Goal: Task Accomplishment & Management: Use online tool/utility

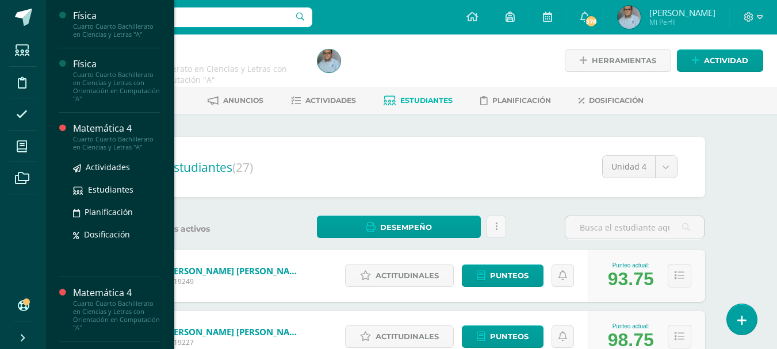
click at [127, 131] on div "Matemática 4" at bounding box center [116, 128] width 87 height 13
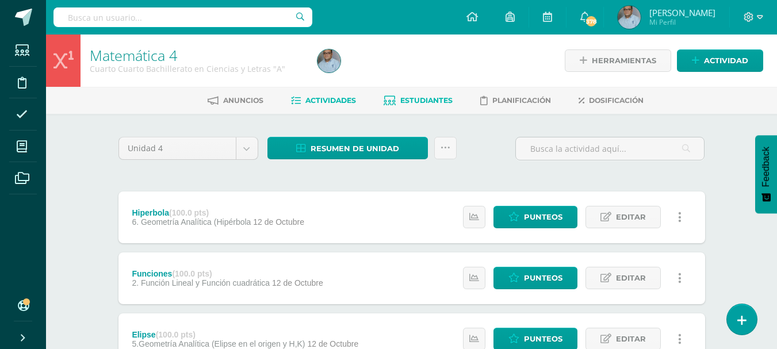
click at [401, 100] on span "Estudiantes" at bounding box center [427, 100] width 52 height 9
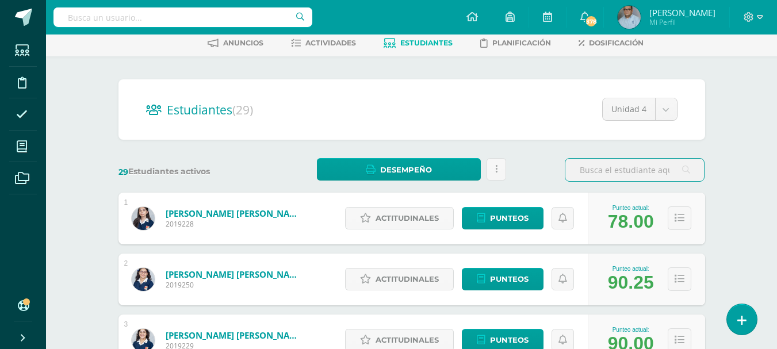
scroll to position [115, 0]
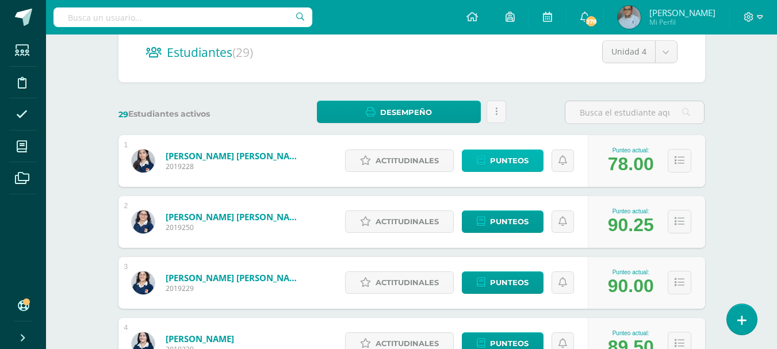
click at [536, 159] on link "Punteos" at bounding box center [503, 161] width 82 height 22
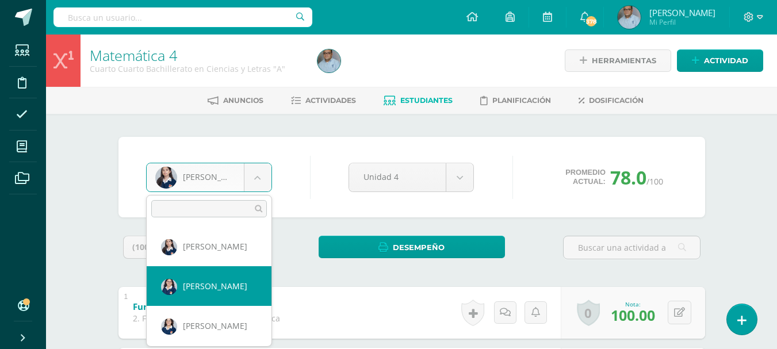
select select "2183"
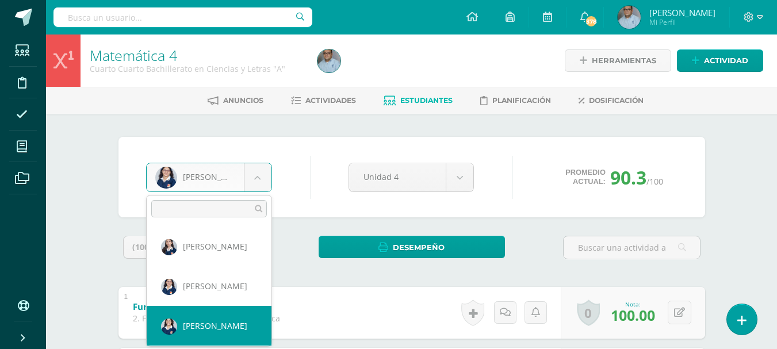
select select "2162"
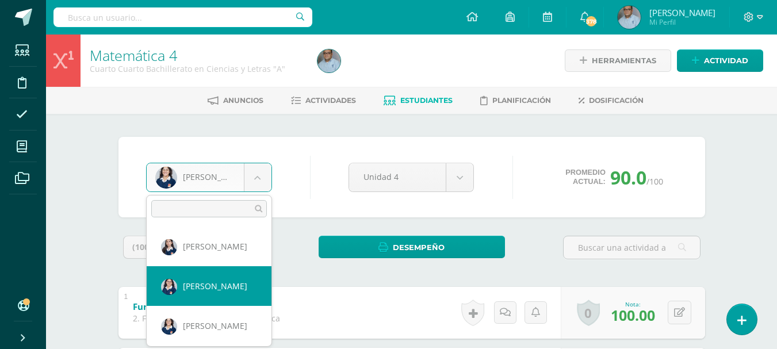
scroll to position [58, 0]
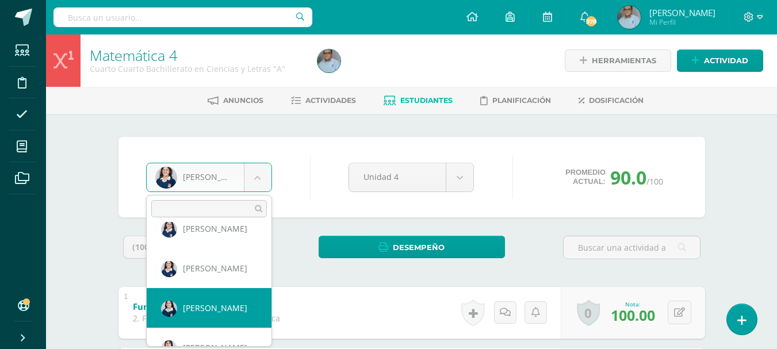
select select "2163"
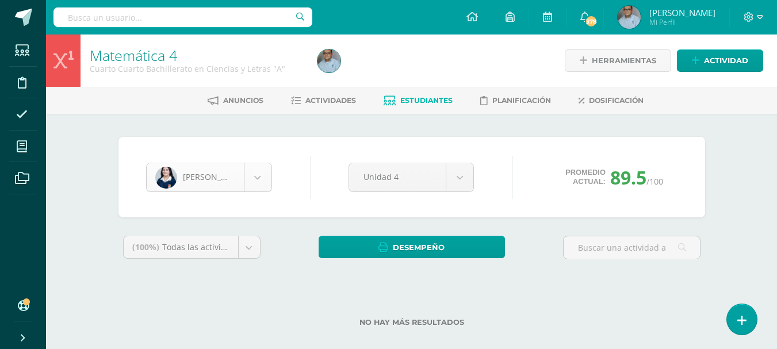
click at [261, 184] on body "Estudiantes Disciplina Asistencia Mis cursos Archivos Soporte Ayuda Reportar un…" at bounding box center [388, 182] width 777 height 364
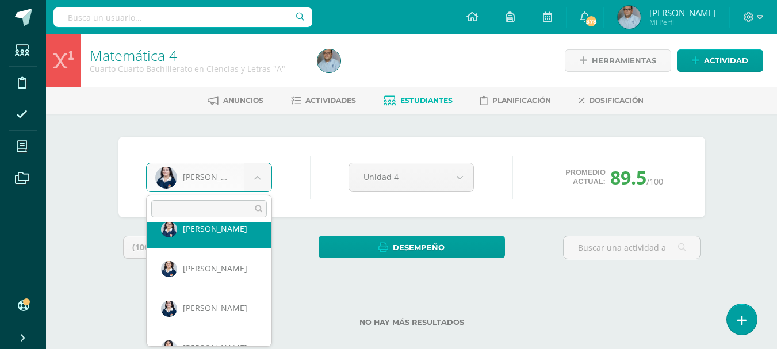
scroll to position [115, 0]
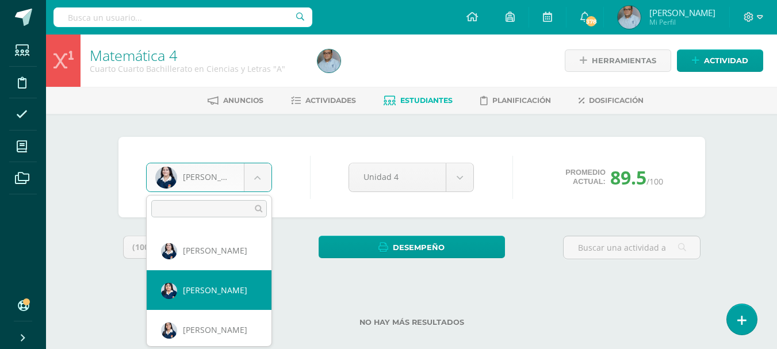
select select "3047"
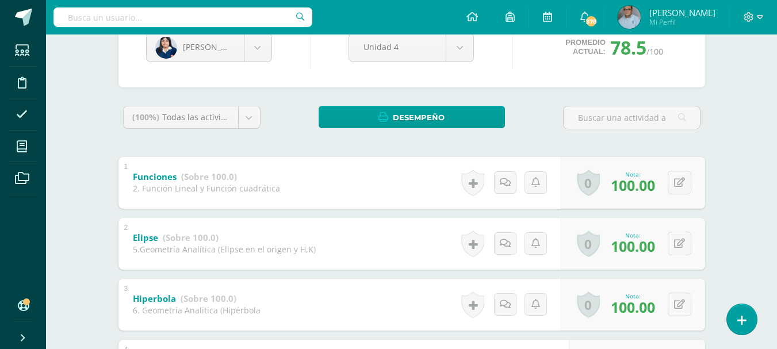
scroll to position [58, 0]
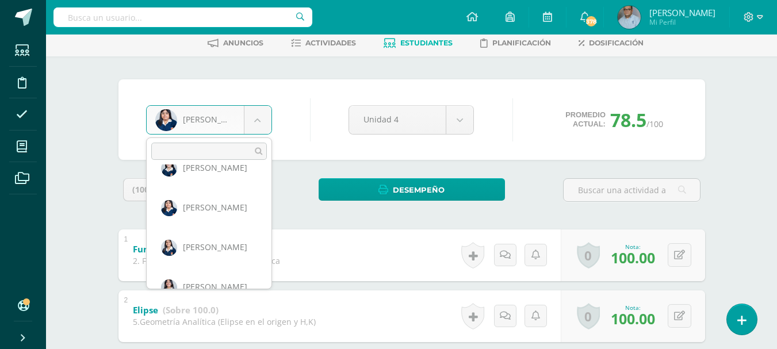
scroll to position [159, 0]
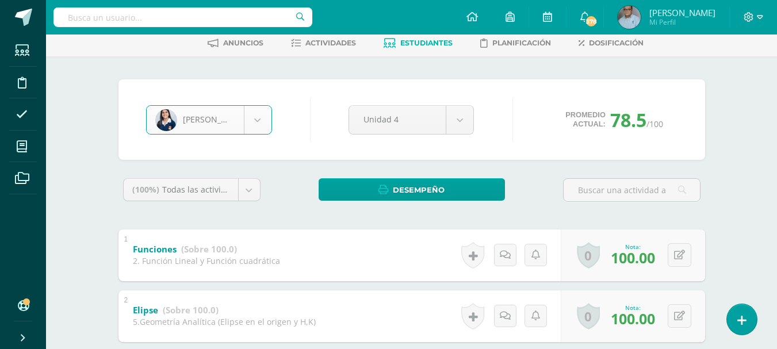
select select "2165"
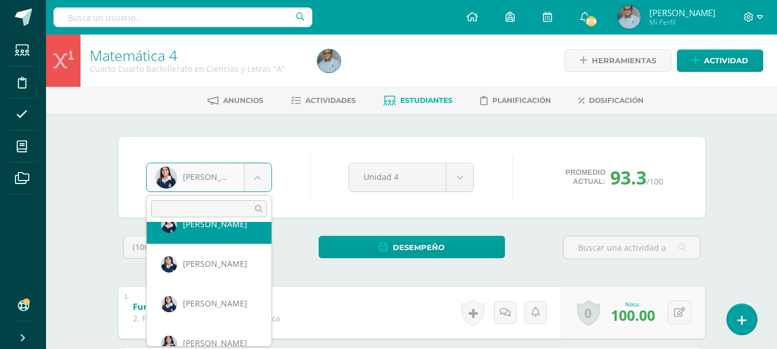
scroll to position [199, 0]
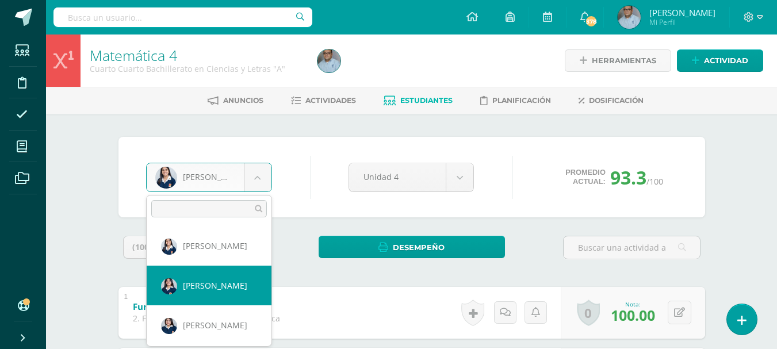
select select "2728"
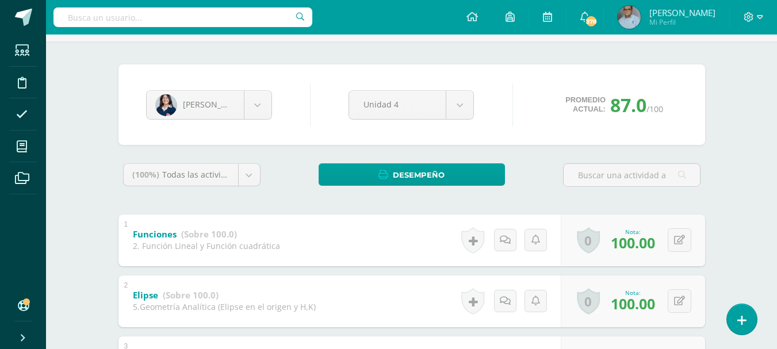
scroll to position [33, 0]
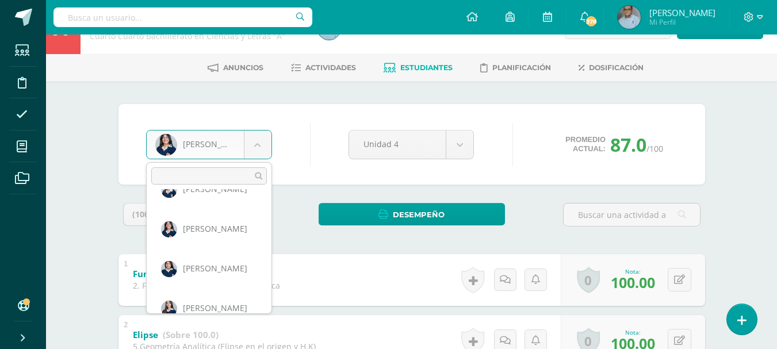
scroll to position [239, 0]
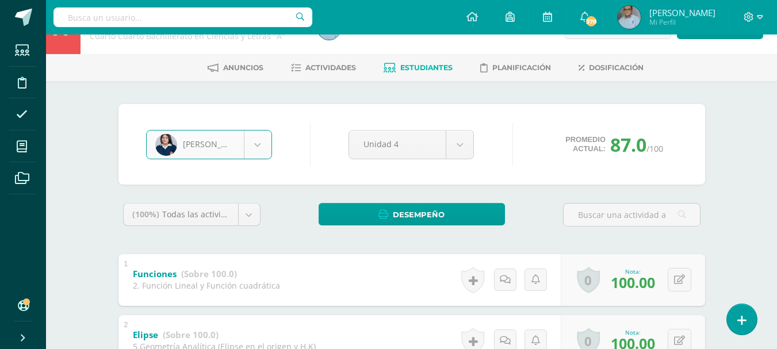
select select "2166"
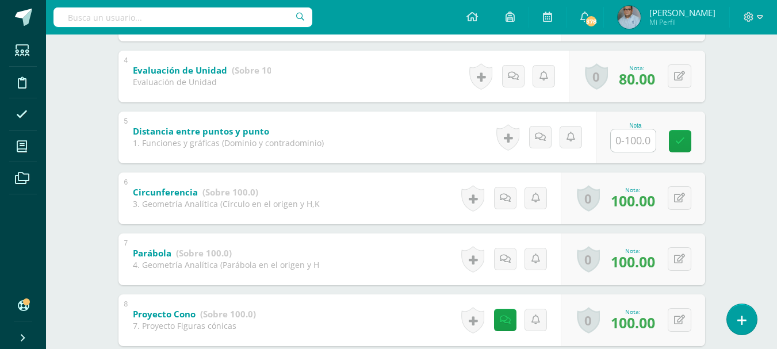
scroll to position [347, 0]
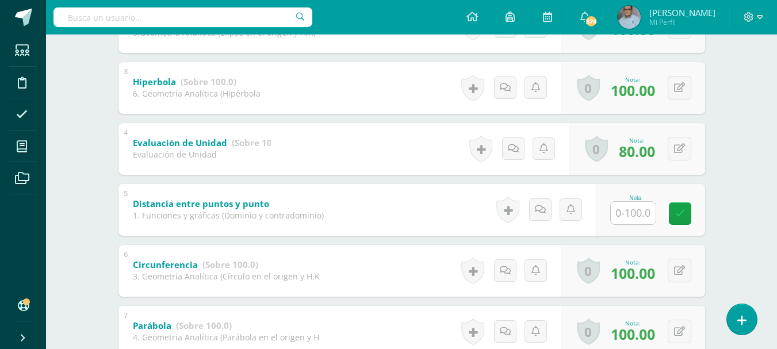
click at [639, 216] on input "text" at bounding box center [633, 213] width 45 height 22
type input "80"
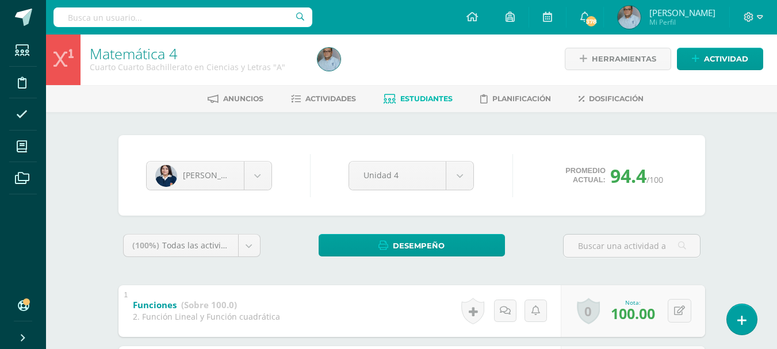
scroll to position [0, 0]
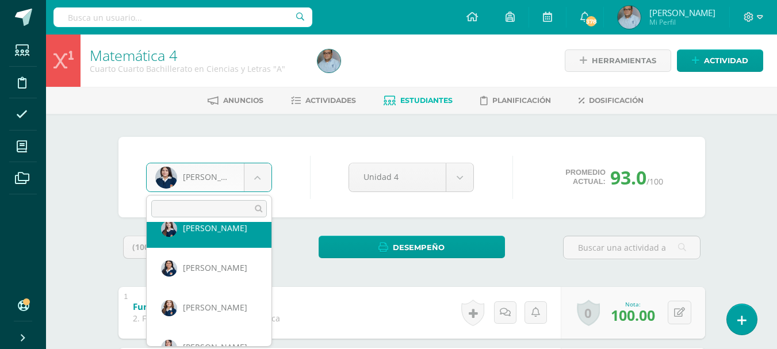
scroll to position [322, 0]
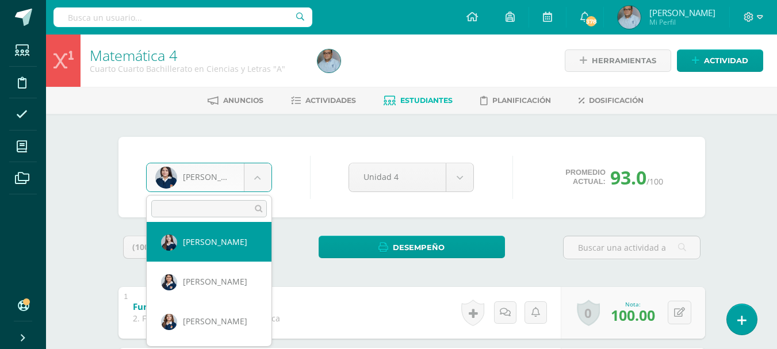
select select "3094"
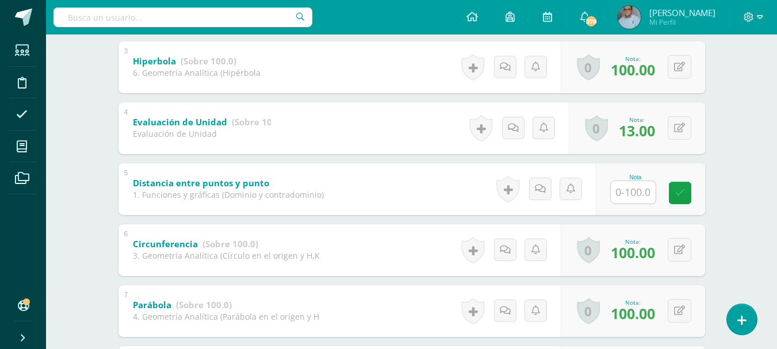
scroll to position [378, 0]
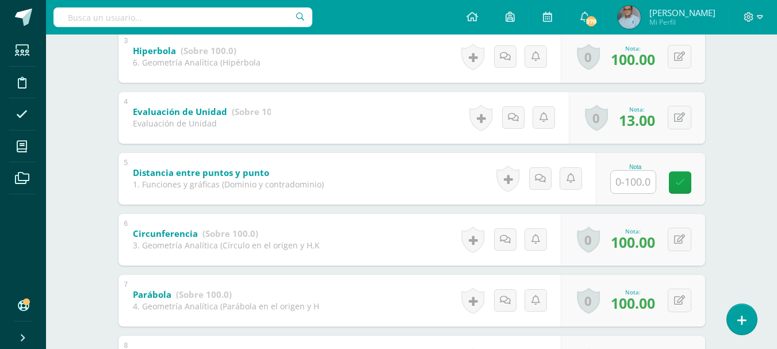
click at [636, 186] on input "text" at bounding box center [633, 182] width 45 height 22
type input "80"
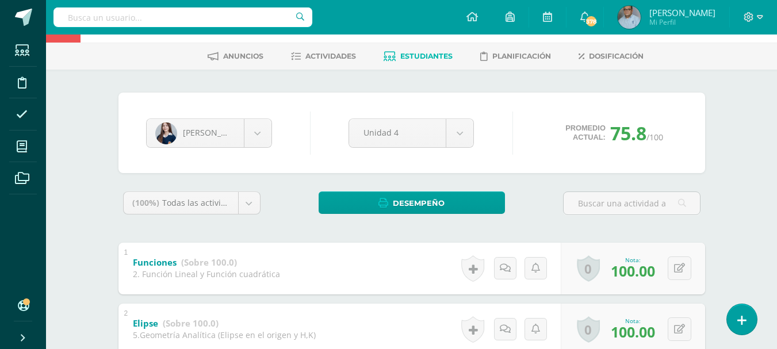
scroll to position [0, 0]
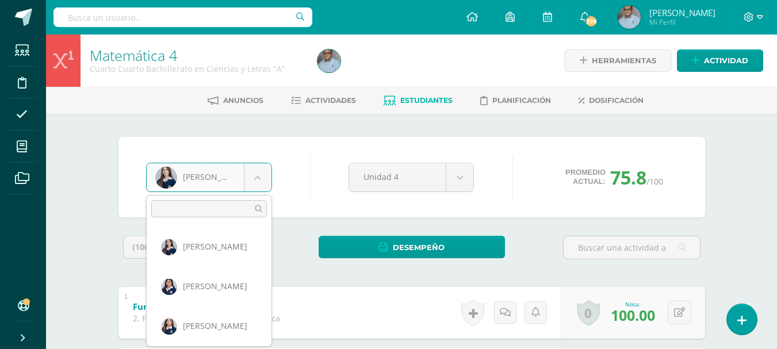
scroll to position [318, 0]
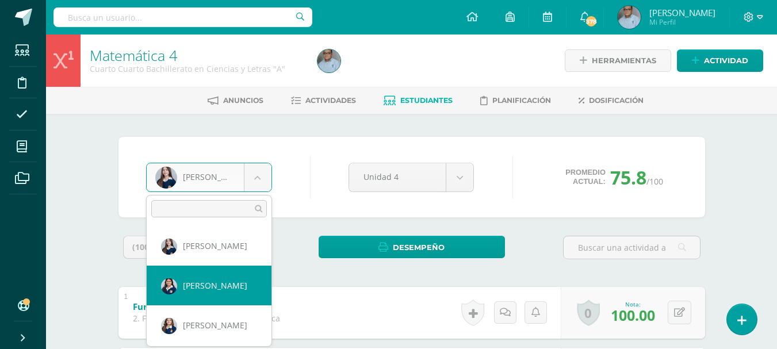
select select "2190"
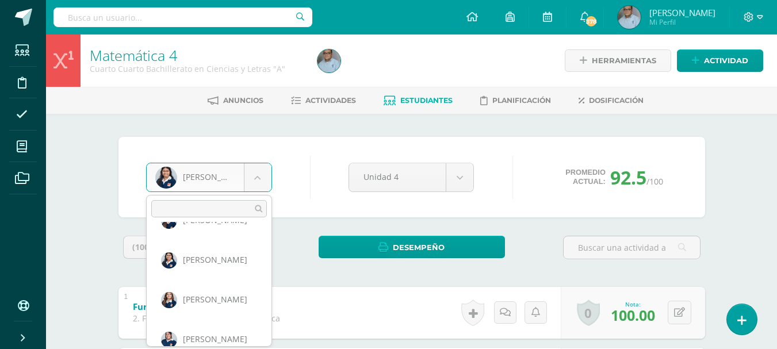
scroll to position [358, 0]
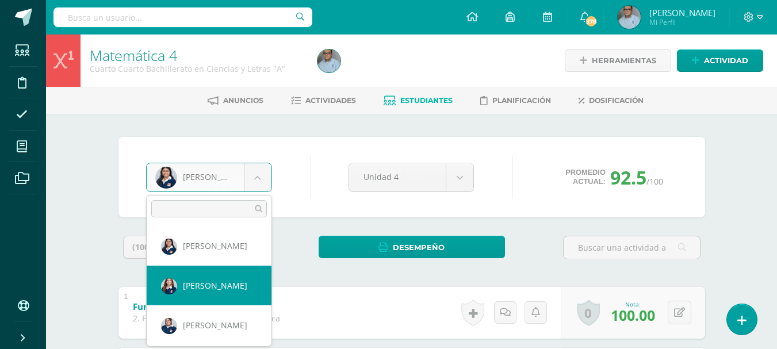
select select "3071"
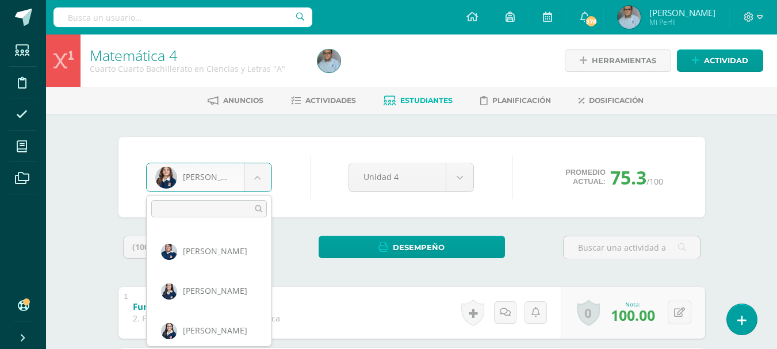
scroll to position [375, 0]
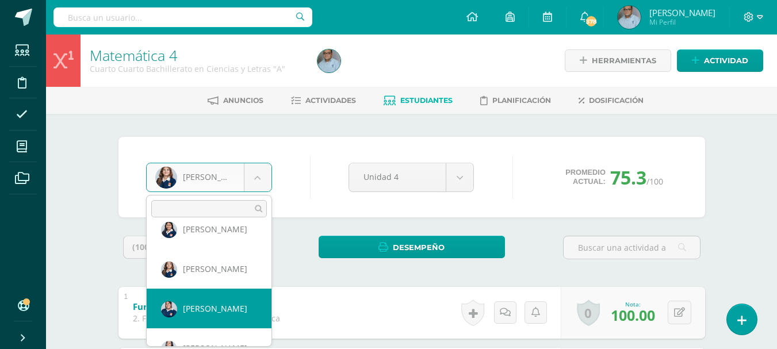
select select "2649"
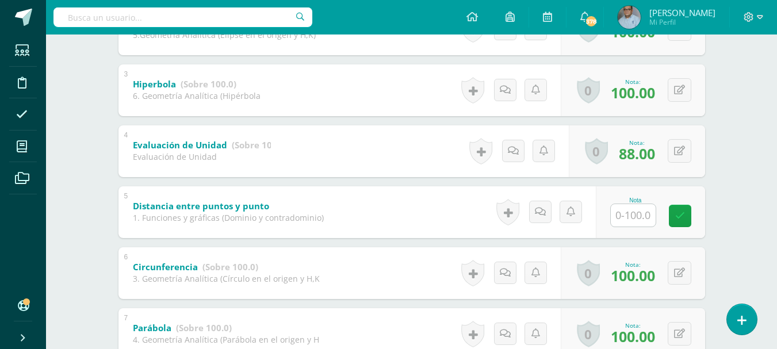
scroll to position [345, 0]
click at [643, 216] on input "text" at bounding box center [633, 215] width 45 height 22
type input "80"
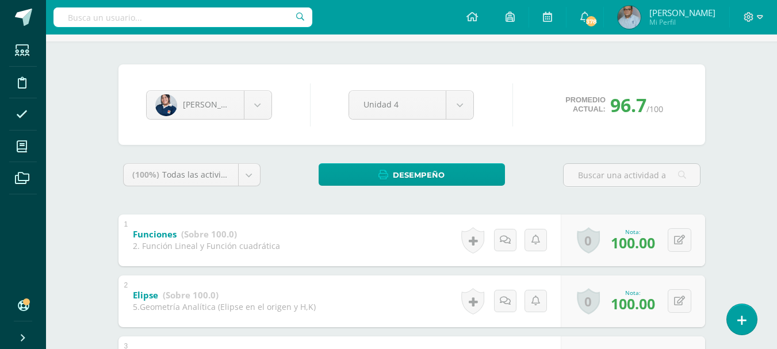
scroll to position [0, 0]
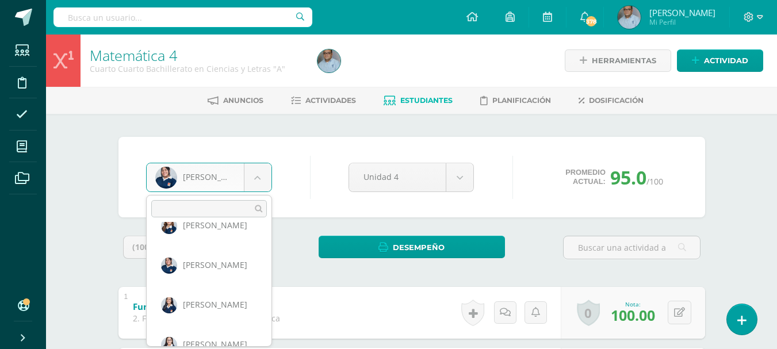
scroll to position [437, 0]
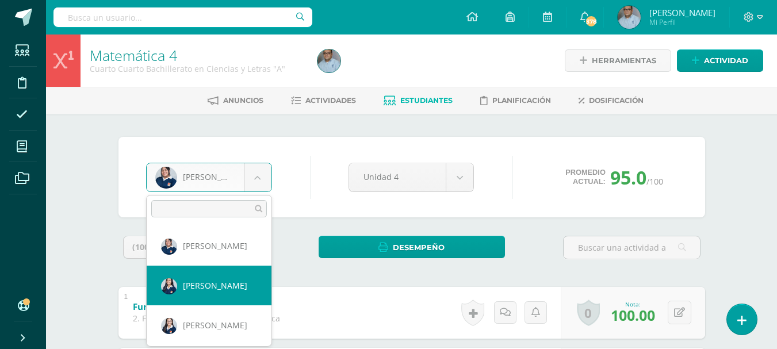
select select "3042"
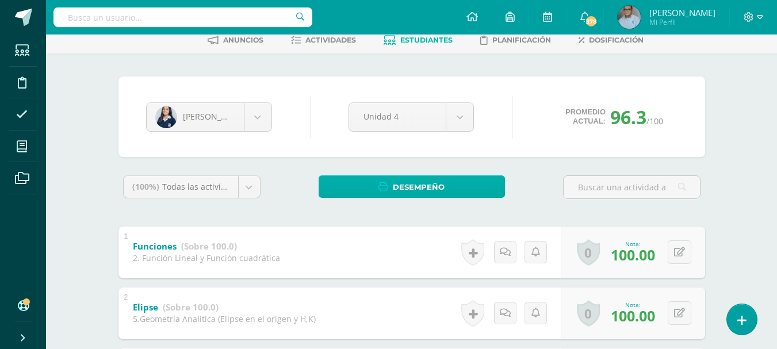
scroll to position [33, 0]
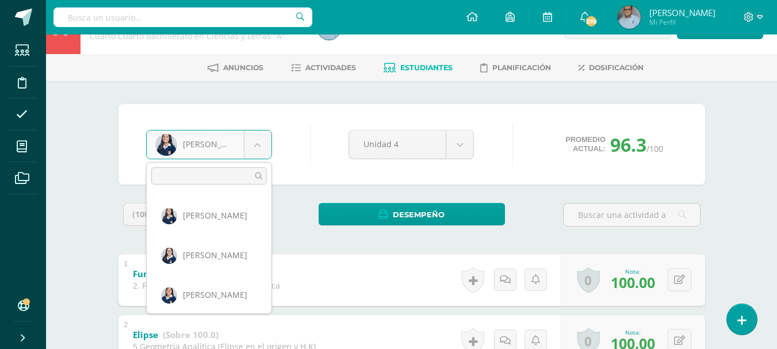
scroll to position [477, 0]
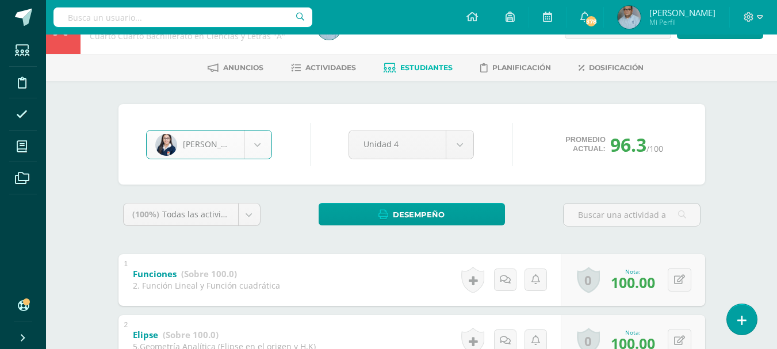
select select "2172"
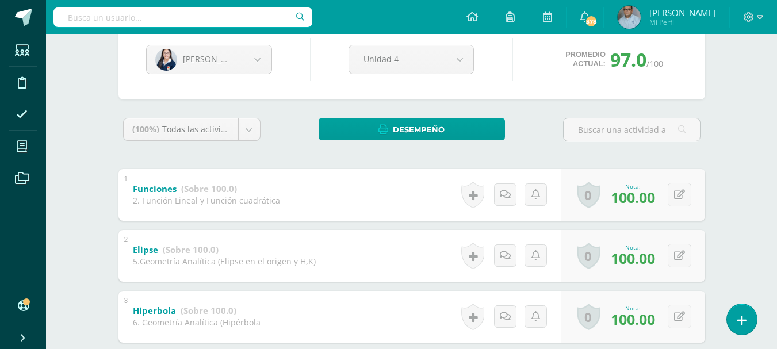
scroll to position [33, 0]
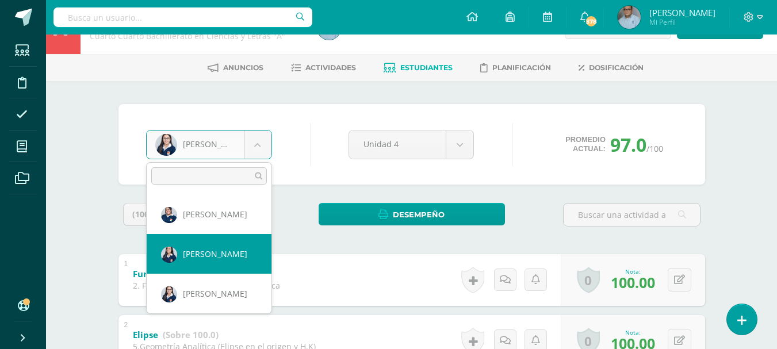
scroll to position [494, 0]
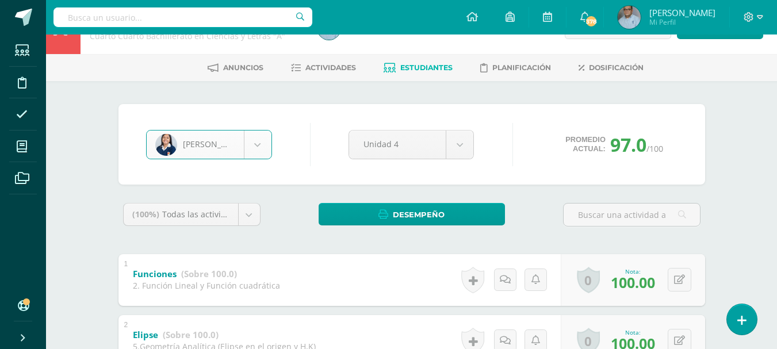
select select "3018"
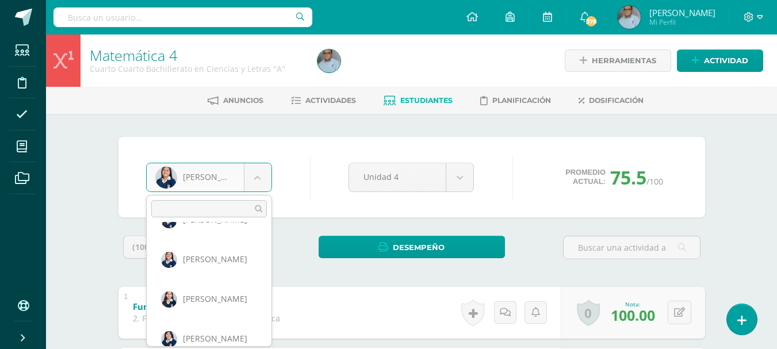
scroll to position [556, 0]
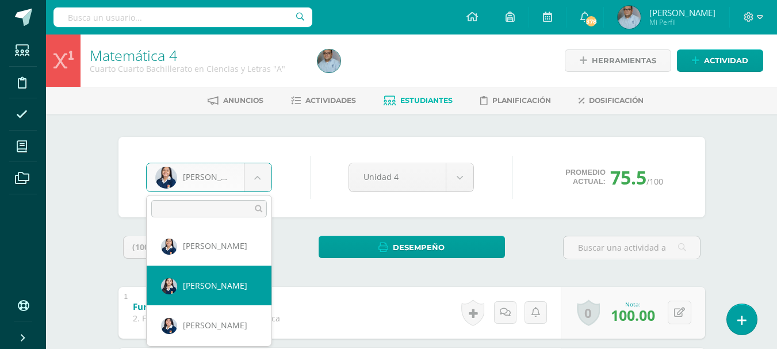
select select "3025"
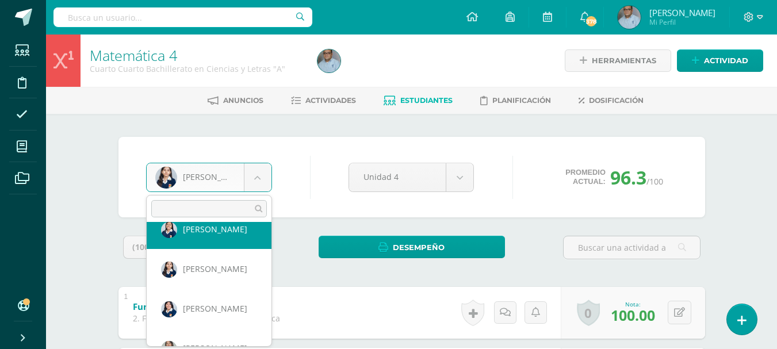
scroll to position [631, 0]
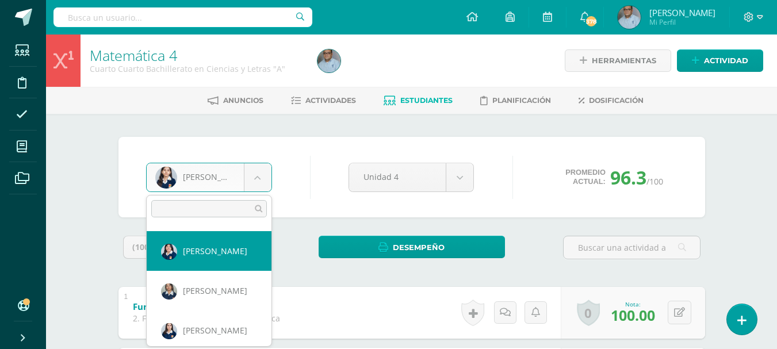
select select "2193"
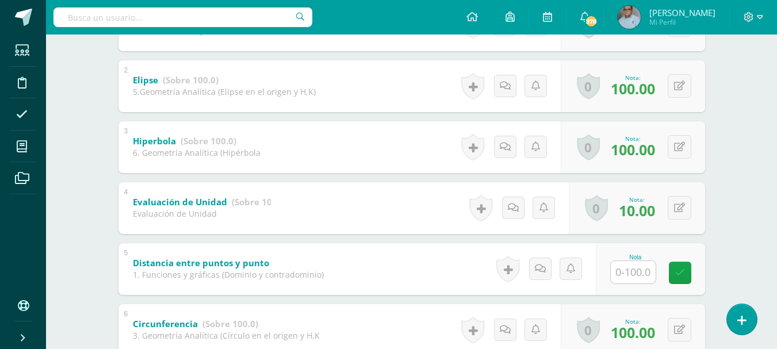
scroll to position [345, 0]
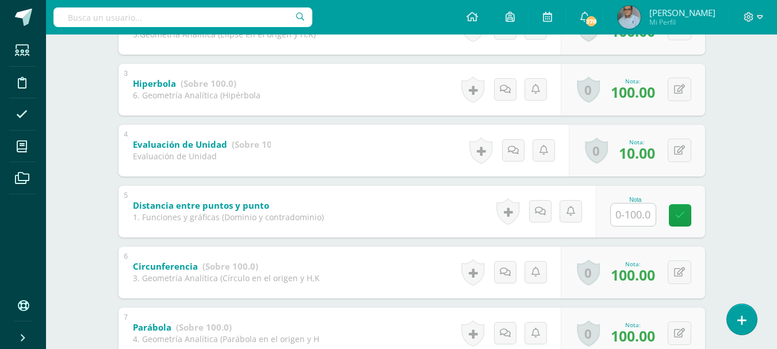
click at [618, 219] on input "text" at bounding box center [633, 215] width 45 height 22
type input "80"
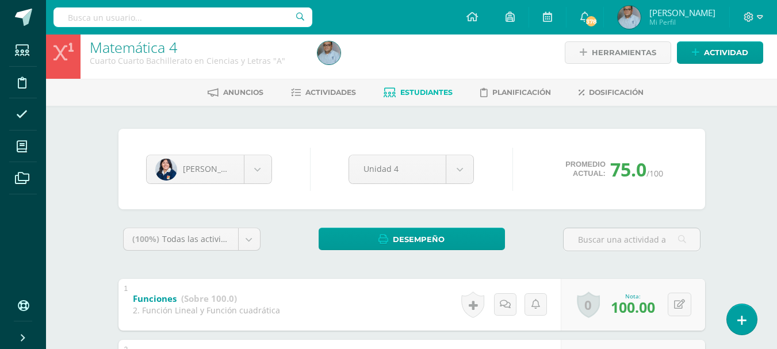
scroll to position [0, 0]
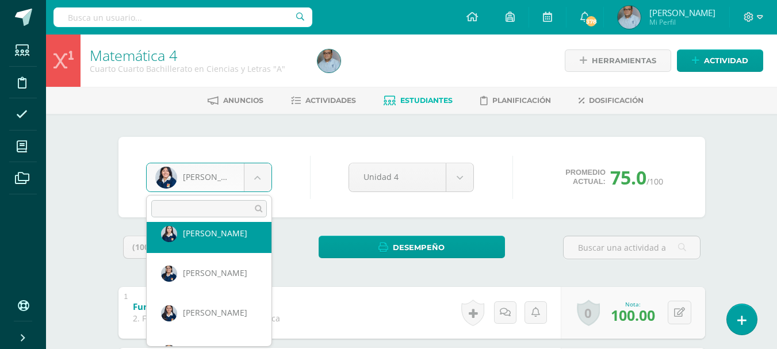
scroll to position [719, 0]
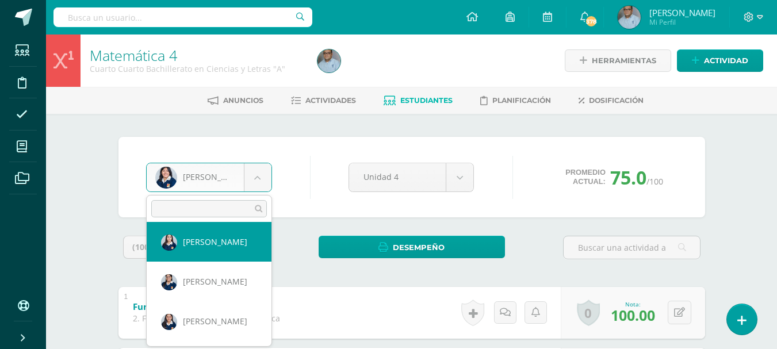
select select "2758"
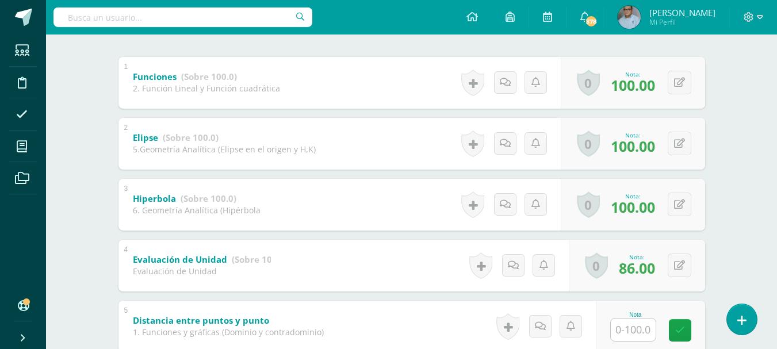
scroll to position [345, 0]
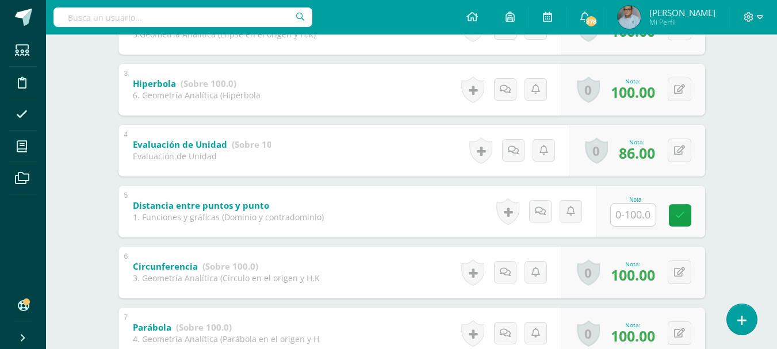
click at [644, 212] on input "text" at bounding box center [633, 215] width 45 height 22
type input "100"
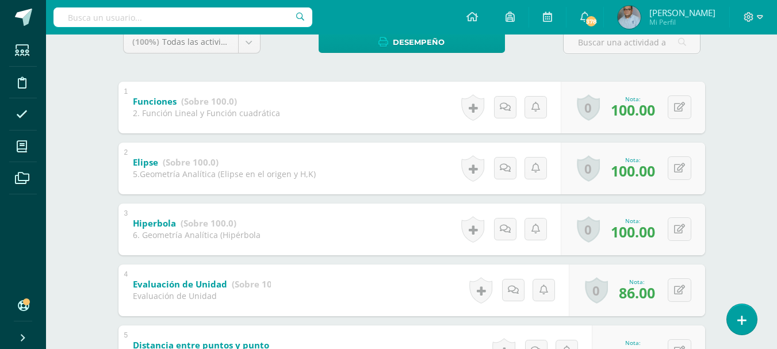
scroll to position [0, 0]
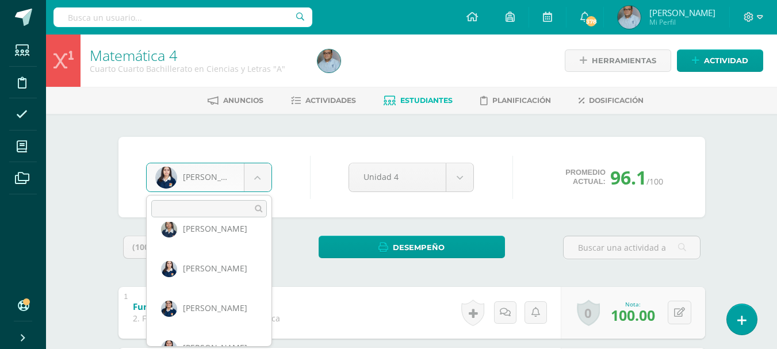
scroll to position [715, 0]
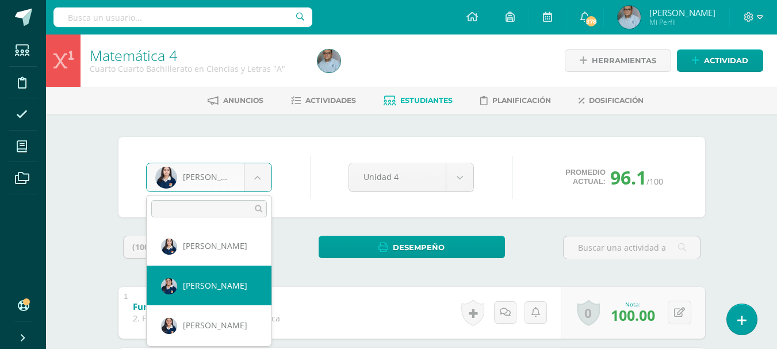
select select "3017"
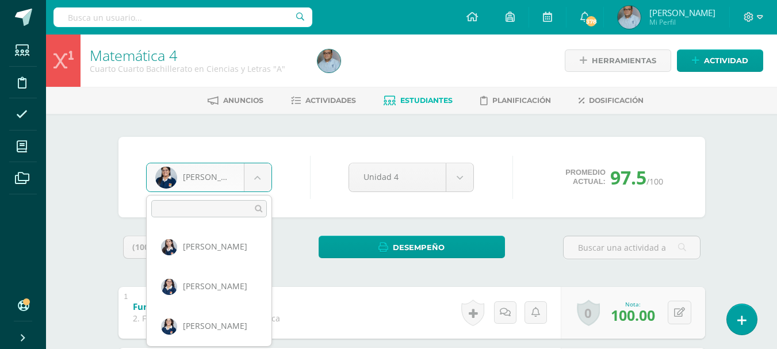
scroll to position [674, 0]
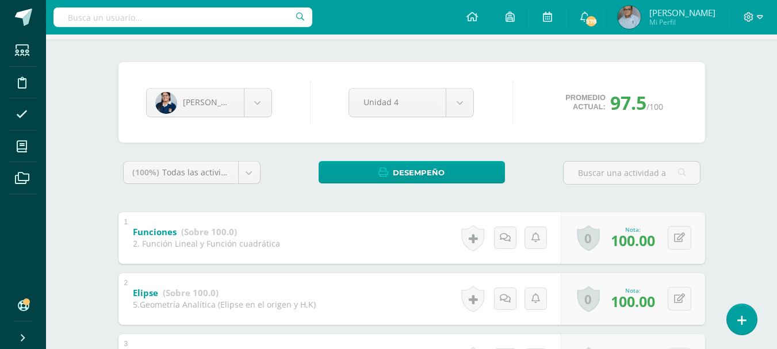
scroll to position [0, 0]
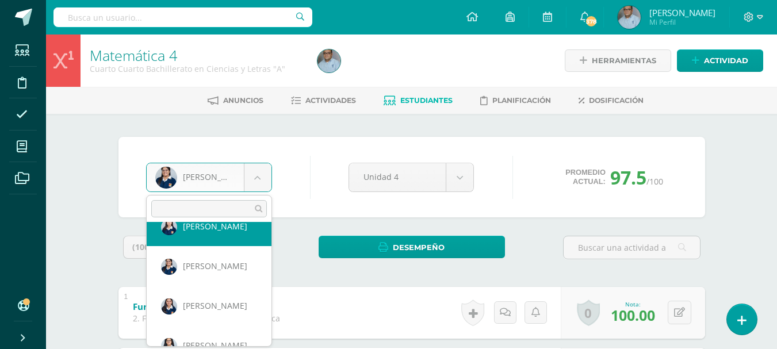
scroll to position [755, 0]
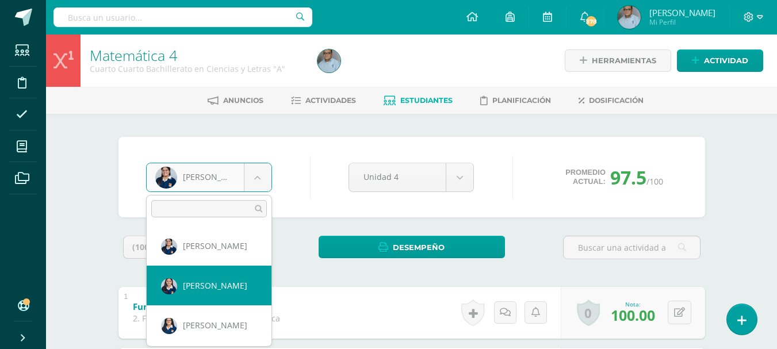
select select "3021"
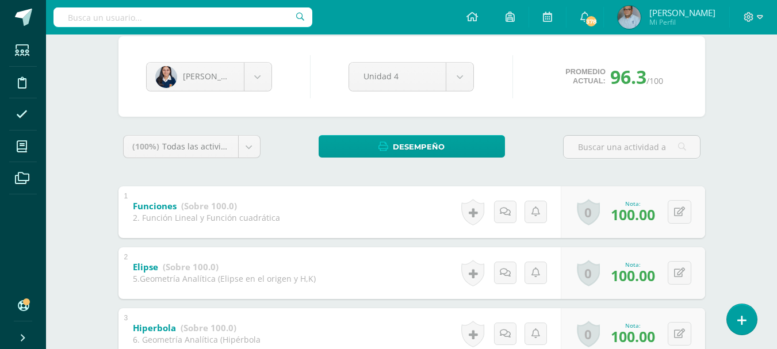
scroll to position [33, 0]
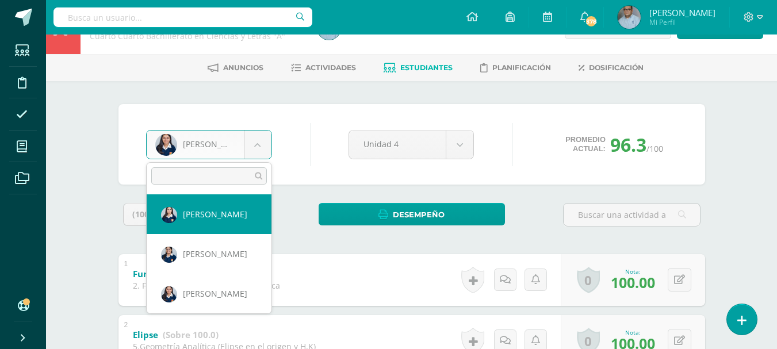
scroll to position [772, 0]
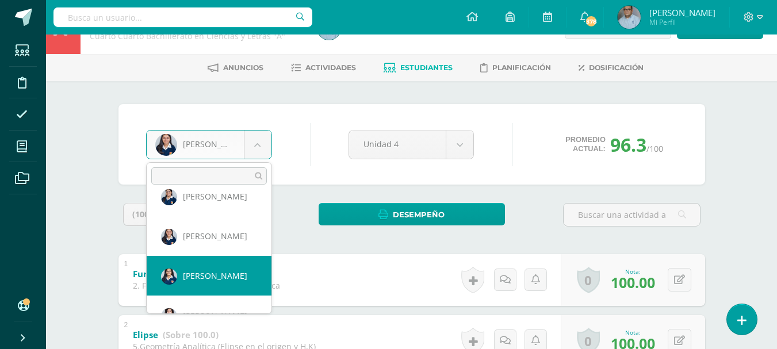
select select "2739"
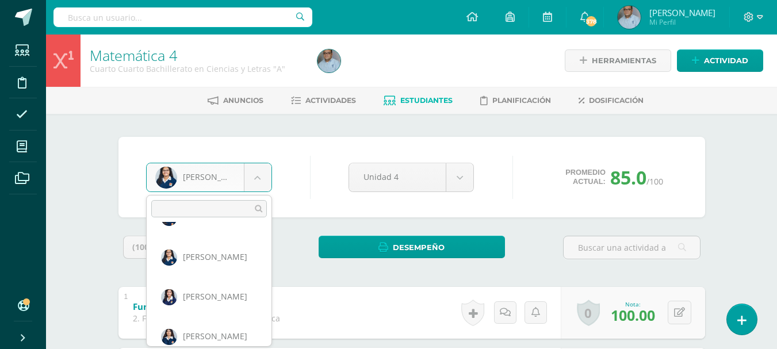
scroll to position [834, 0]
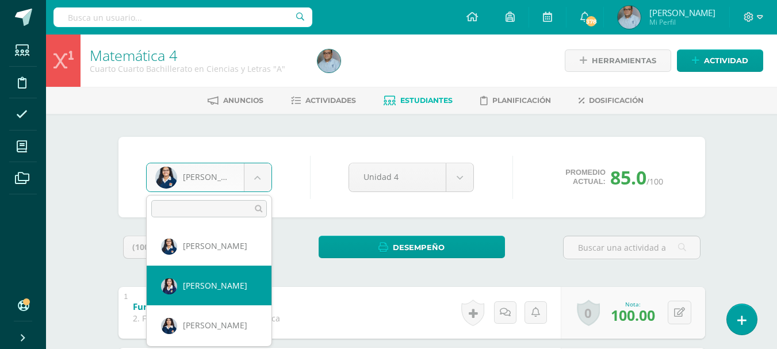
select select "2989"
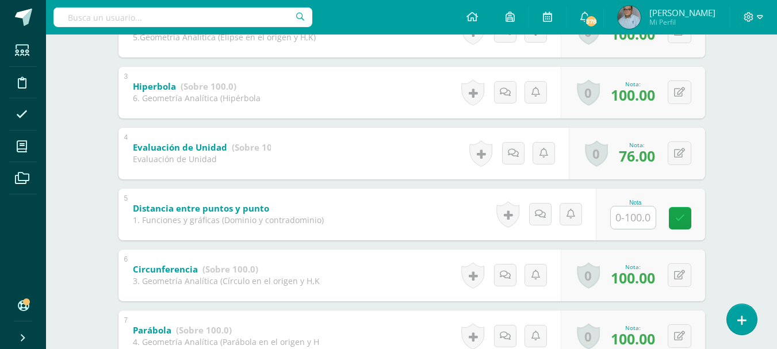
scroll to position [345, 0]
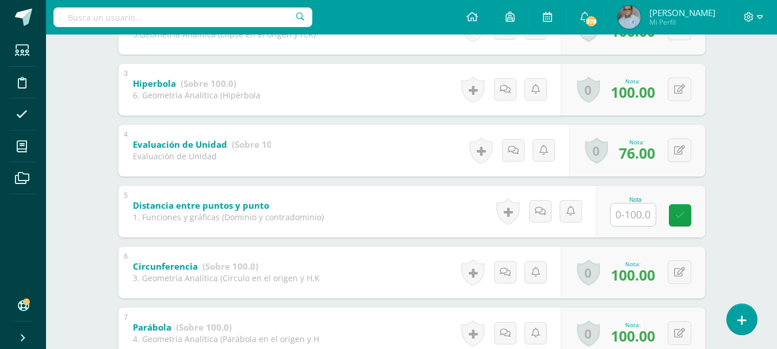
click at [639, 212] on input "text" at bounding box center [633, 215] width 45 height 22
type input "90"
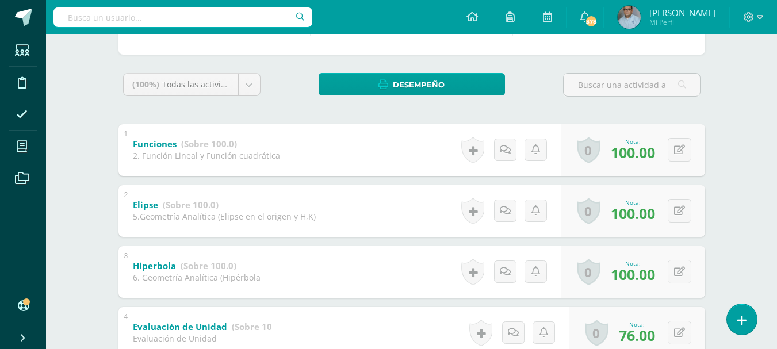
scroll to position [148, 0]
